Goal: Find specific page/section: Find specific page/section

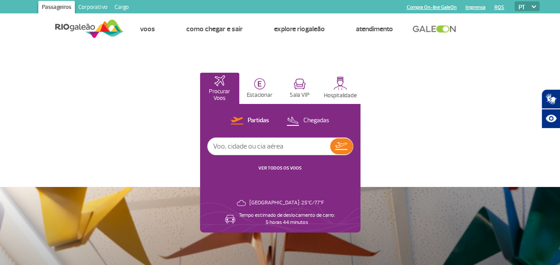
click at [121, 1] on link "Cargo" at bounding box center [121, 8] width 21 height 14
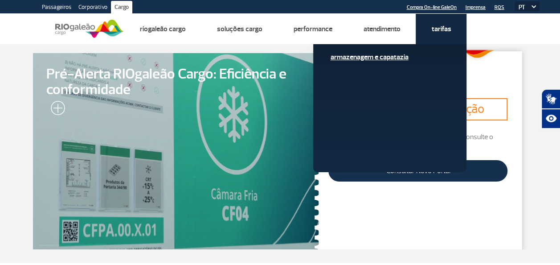
click at [390, 59] on link "Armazenagem e Capatazia" at bounding box center [389, 57] width 119 height 10
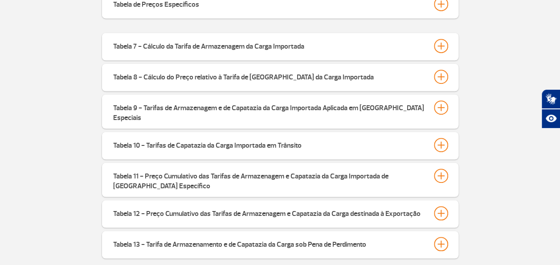
scroll to position [346, 0]
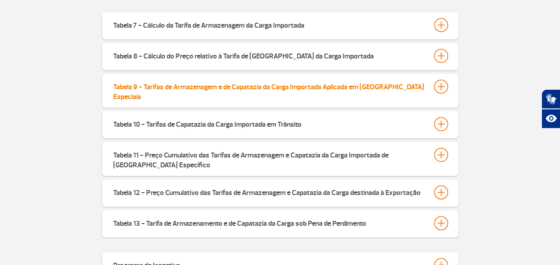
click at [443, 83] on div at bounding box center [441, 86] width 14 height 14
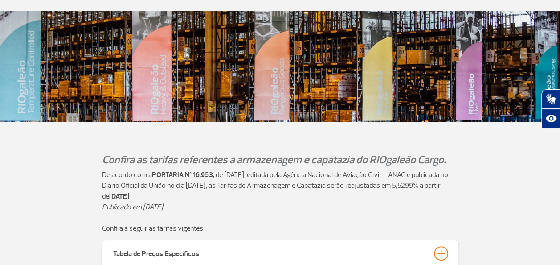
scroll to position [0, 0]
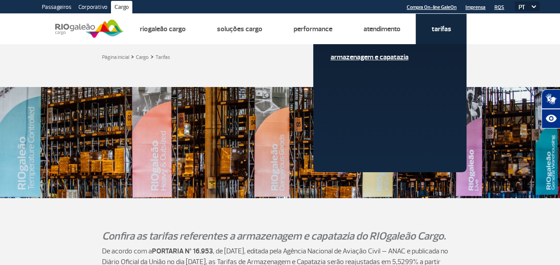
click at [377, 57] on link "Armazenagem e Capatazia" at bounding box center [389, 57] width 119 height 10
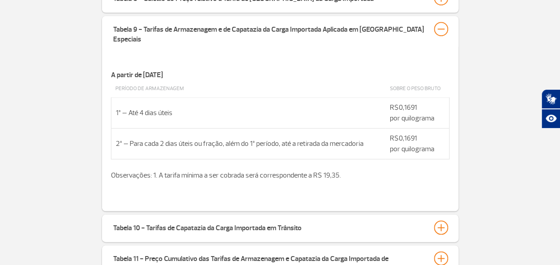
scroll to position [411, 0]
